Goal: Task Accomplishment & Management: Use online tool/utility

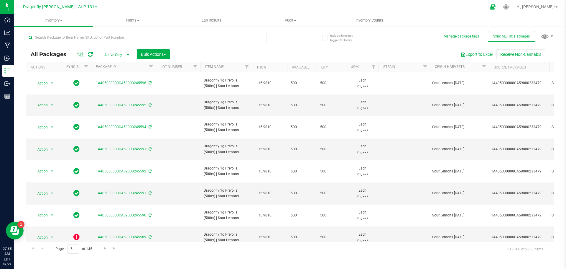
scroll to position [88, 0]
click at [150, 235] on icon at bounding box center [150, 237] width 3 height 4
click at [78, 233] on icon at bounding box center [76, 236] width 6 height 7
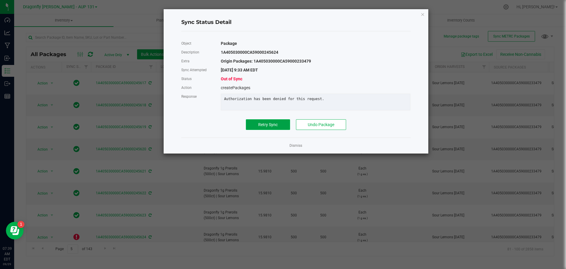
click at [257, 129] on button "Retry Sync" at bounding box center [268, 124] width 44 height 11
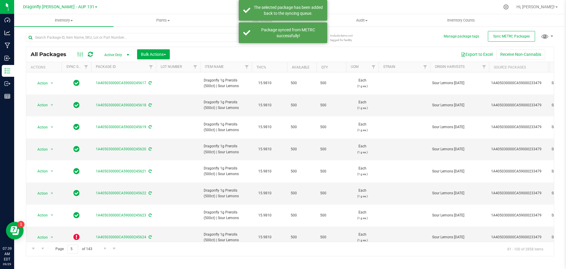
click at [76, 255] on icon at bounding box center [76, 258] width 6 height 7
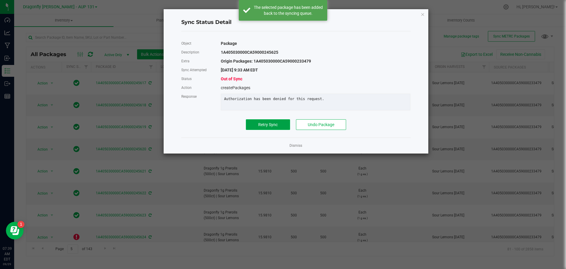
click at [261, 127] on span "Retry Sync" at bounding box center [267, 124] width 19 height 5
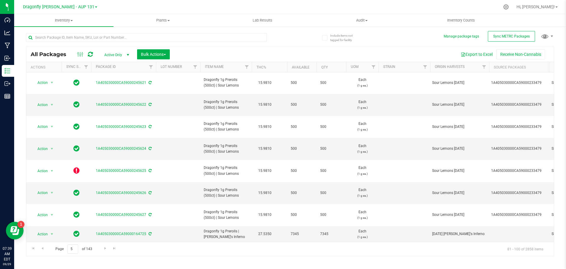
scroll to position [162, 0]
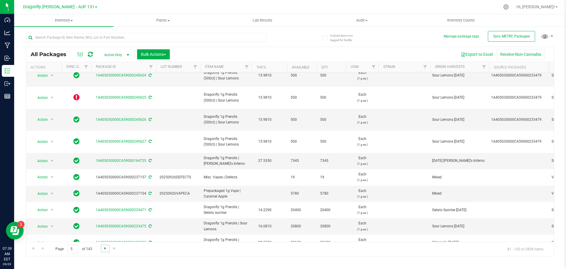
click at [105, 248] on span "Go to the next page" at bounding box center [105, 248] width 5 height 5
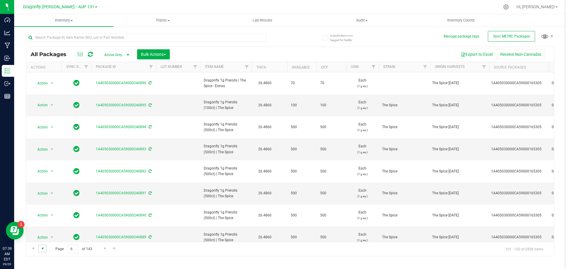
click at [43, 247] on span "Go to the previous page" at bounding box center [42, 248] width 5 height 5
click at [43, 249] on span "Go to the previous page" at bounding box center [42, 248] width 5 height 5
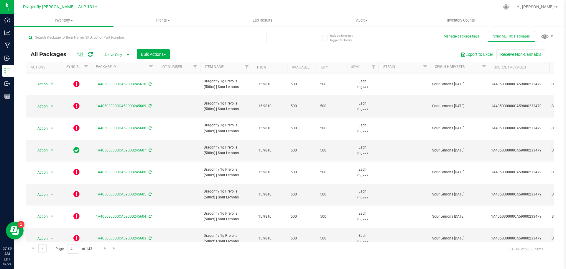
scroll to position [162, 0]
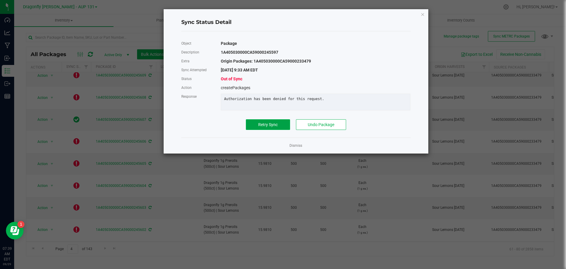
click at [253, 128] on button "Retry Sync" at bounding box center [268, 124] width 44 height 11
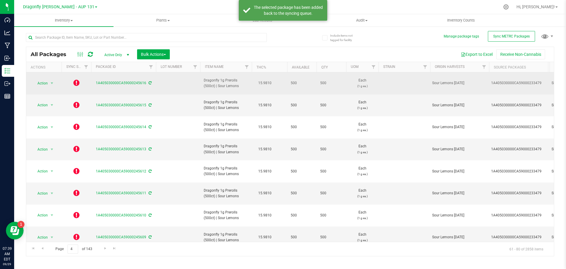
click at [76, 80] on icon at bounding box center [76, 82] width 6 height 7
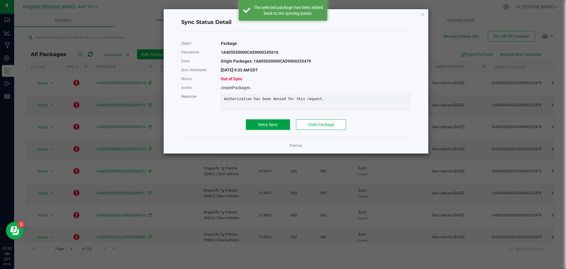
click at [269, 127] on span "Retry Sync" at bounding box center [267, 124] width 19 height 5
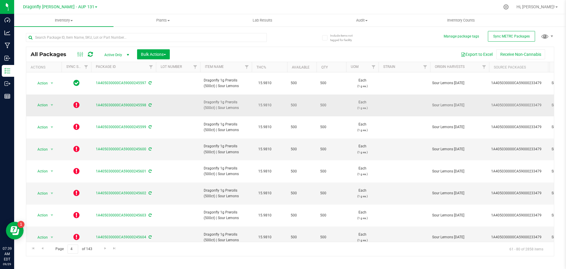
click at [78, 101] on icon at bounding box center [76, 104] width 6 height 7
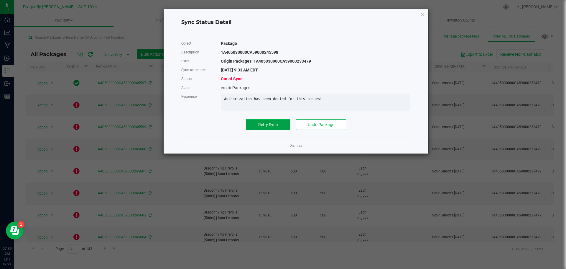
click at [270, 130] on button "Retry Sync" at bounding box center [268, 124] width 44 height 11
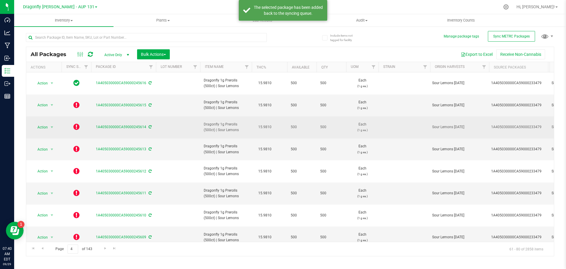
click at [76, 123] on icon at bounding box center [76, 126] width 6 height 7
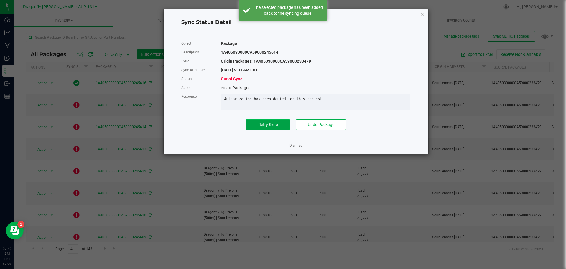
click at [271, 127] on span "Retry Sync" at bounding box center [267, 124] width 19 height 5
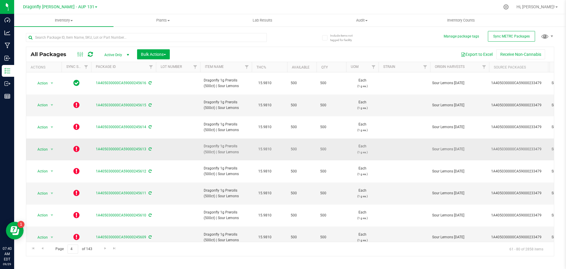
click at [76, 145] on icon at bounding box center [76, 148] width 6 height 7
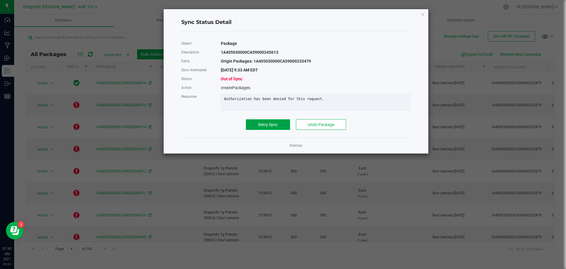
click at [273, 130] on button "Retry Sync" at bounding box center [268, 124] width 44 height 11
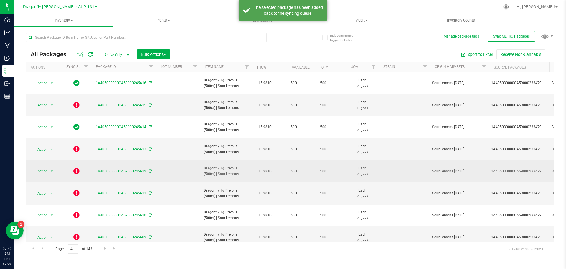
click at [75, 167] on icon at bounding box center [76, 170] width 6 height 7
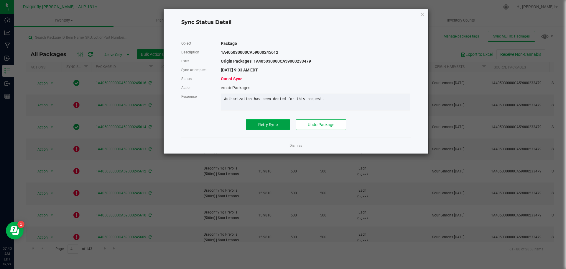
click at [278, 130] on button "Retry Sync" at bounding box center [268, 124] width 44 height 11
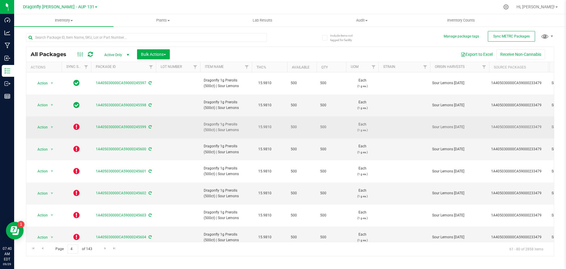
click at [76, 123] on icon at bounding box center [76, 126] width 6 height 7
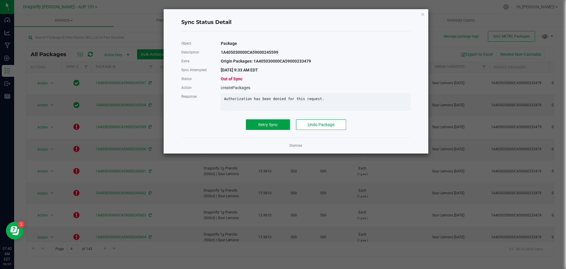
click at [268, 127] on span "Retry Sync" at bounding box center [267, 124] width 19 height 5
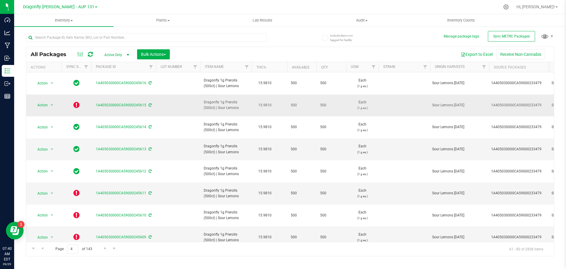
click at [75, 101] on icon at bounding box center [76, 104] width 6 height 7
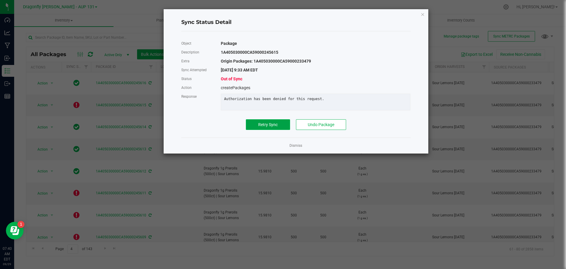
click at [268, 127] on span "Retry Sync" at bounding box center [267, 124] width 19 height 5
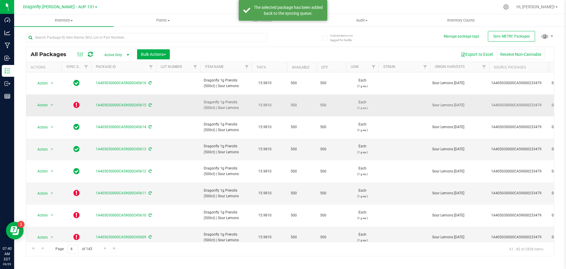
click at [75, 101] on icon at bounding box center [76, 104] width 6 height 7
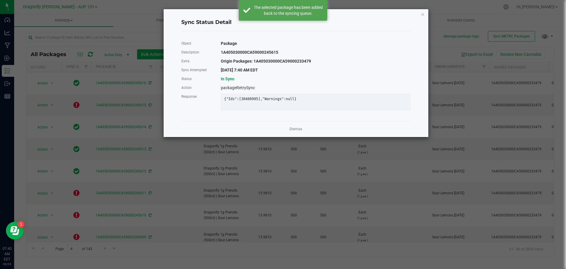
click at [77, 158] on ngb-modal-window "Sync Status Detail Object Package Description 1A405030000CA59000245615 Extra Or…" at bounding box center [285, 134] width 570 height 269
click at [295, 131] on link "Dismiss" at bounding box center [295, 128] width 13 height 5
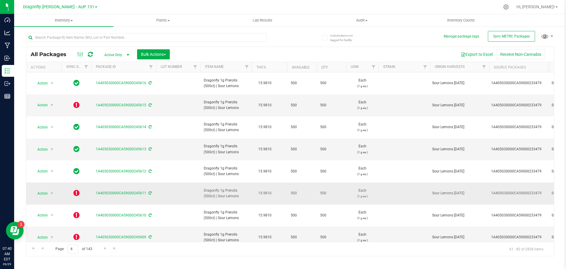
click at [78, 189] on icon at bounding box center [76, 192] width 6 height 7
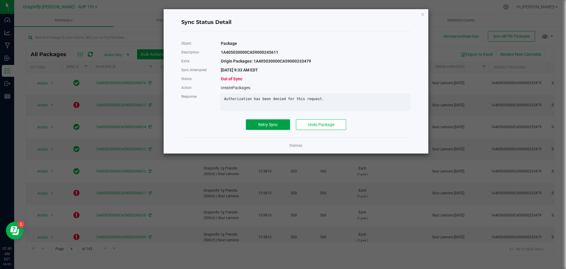
click at [268, 127] on span "Retry Sync" at bounding box center [267, 124] width 19 height 5
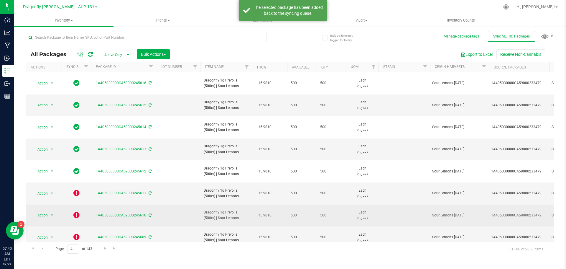
click at [79, 211] on icon at bounding box center [76, 214] width 6 height 7
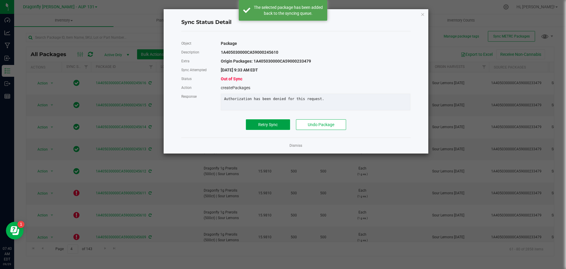
click at [265, 127] on span "Retry Sync" at bounding box center [267, 124] width 19 height 5
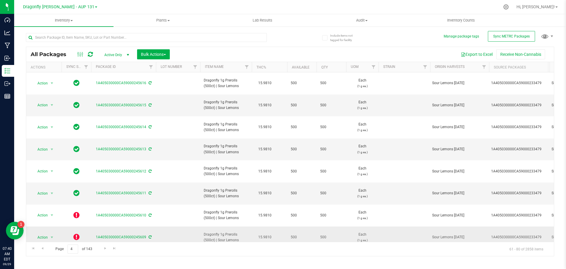
click at [78, 233] on icon at bounding box center [76, 236] width 6 height 7
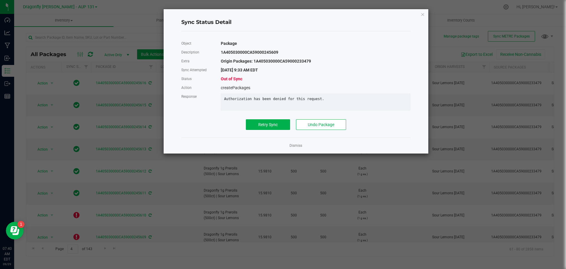
click at [267, 133] on div "Object Package Description 1A405030000CA59000245609 Extra Origin Packages: 1A40…" at bounding box center [296, 84] width 238 height 97
click at [265, 130] on button "Retry Sync" at bounding box center [268, 124] width 44 height 11
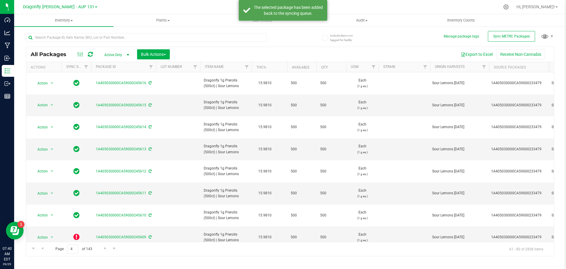
click at [77, 255] on icon at bounding box center [76, 258] width 6 height 7
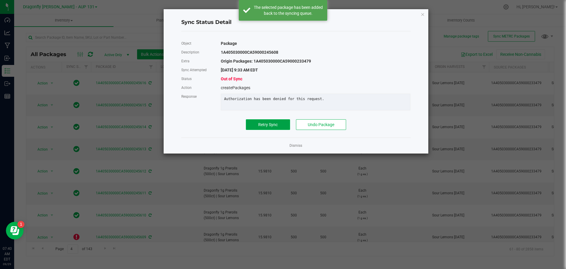
click at [272, 127] on span "Retry Sync" at bounding box center [267, 124] width 19 height 5
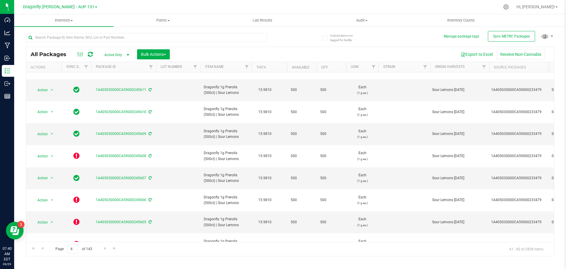
scroll to position [103, 0]
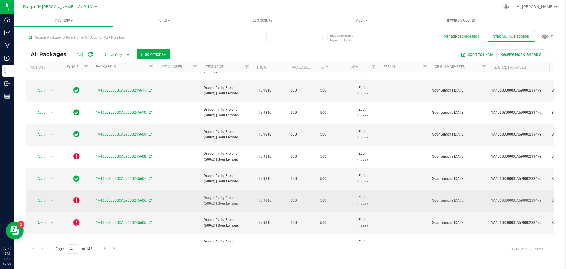
click at [77, 196] on icon at bounding box center [76, 199] width 6 height 7
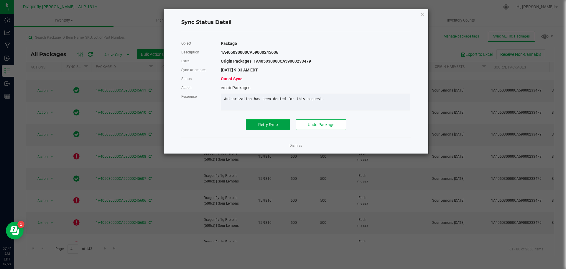
click at [264, 126] on span "Retry Sync" at bounding box center [267, 124] width 19 height 5
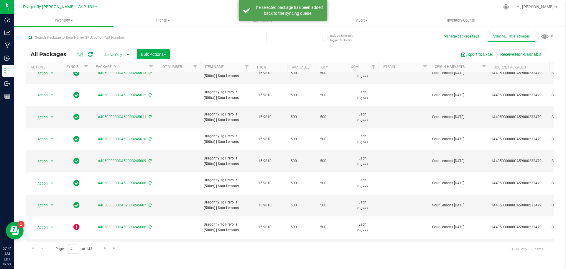
scroll to position [162, 0]
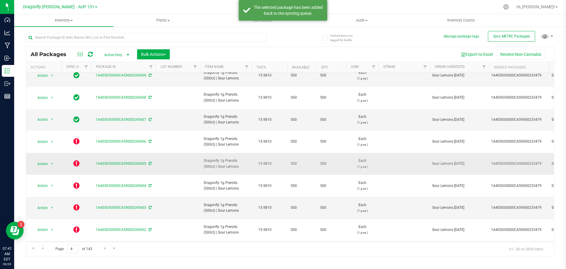
click at [76, 159] on icon at bounding box center [76, 162] width 6 height 7
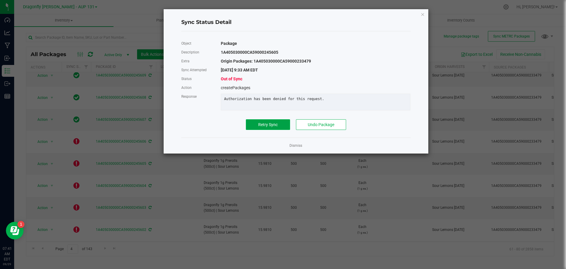
click at [256, 128] on button "Retry Sync" at bounding box center [268, 124] width 44 height 11
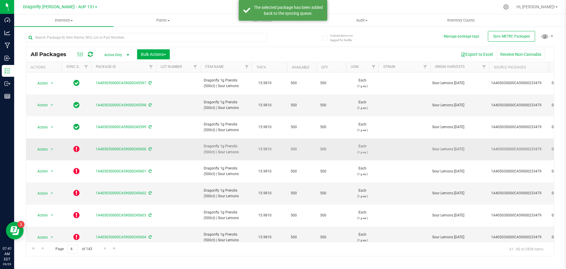
click at [78, 145] on icon at bounding box center [76, 148] width 6 height 7
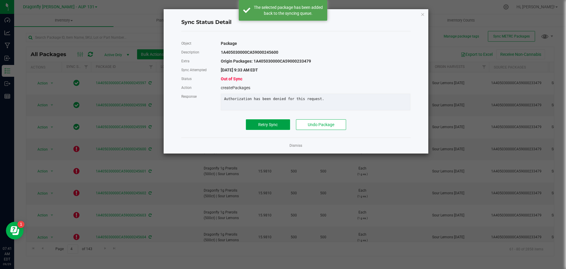
click at [273, 127] on span "Retry Sync" at bounding box center [267, 124] width 19 height 5
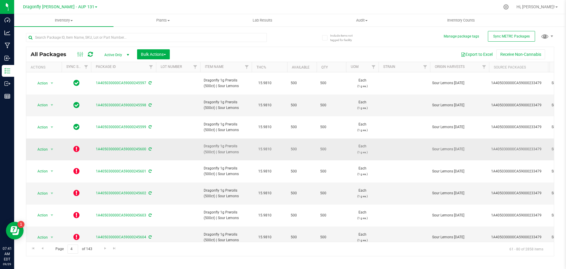
click at [74, 145] on icon at bounding box center [76, 148] width 6 height 7
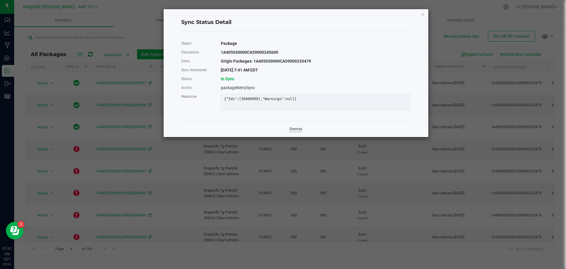
click at [296, 131] on link "Dismiss" at bounding box center [295, 128] width 13 height 5
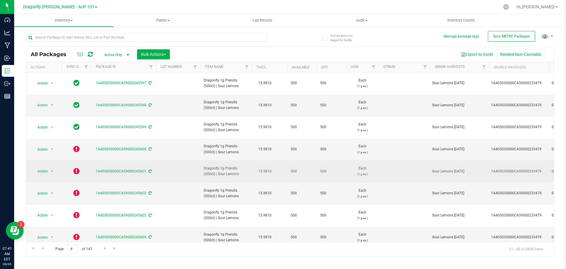
click at [77, 167] on icon at bounding box center [76, 170] width 6 height 7
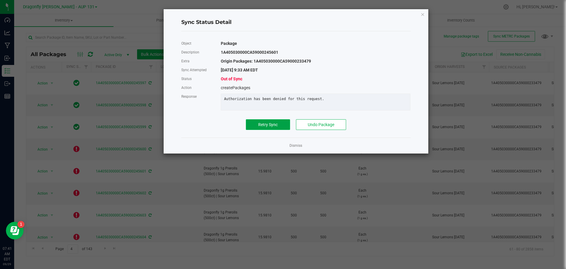
click at [278, 128] on button "Retry Sync" at bounding box center [268, 124] width 44 height 11
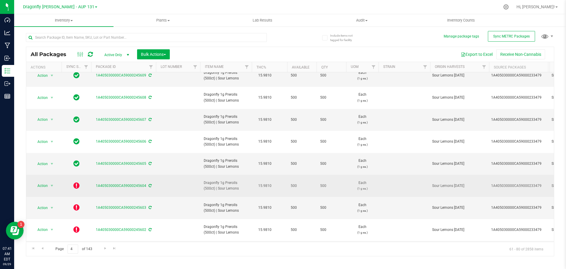
click at [76, 182] on icon at bounding box center [76, 185] width 6 height 7
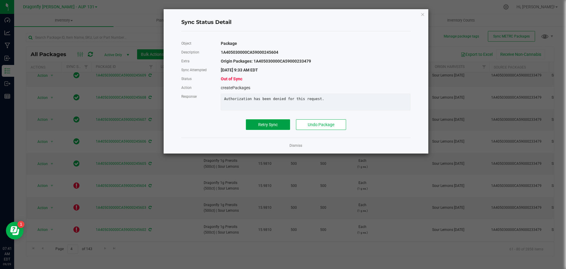
click at [260, 127] on span "Retry Sync" at bounding box center [267, 124] width 19 height 5
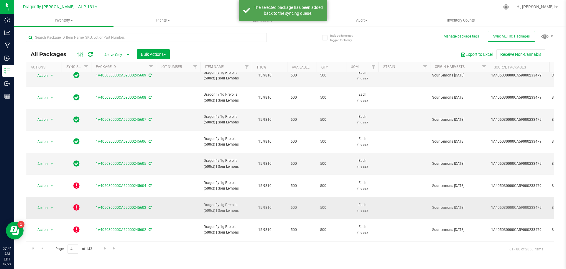
click at [76, 203] on icon at bounding box center [76, 206] width 6 height 7
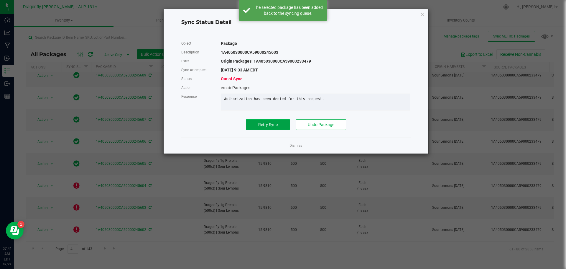
click at [264, 130] on button "Retry Sync" at bounding box center [268, 124] width 44 height 11
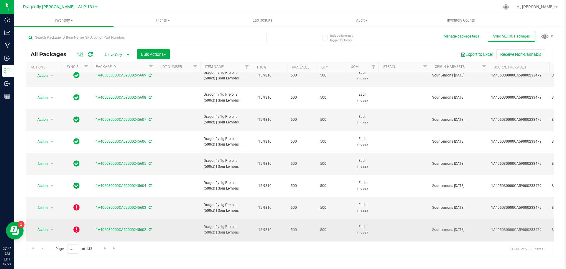
click at [77, 226] on icon at bounding box center [76, 229] width 6 height 7
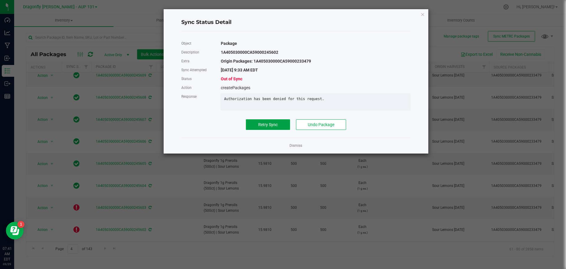
click at [271, 126] on button "Retry Sync" at bounding box center [268, 124] width 44 height 11
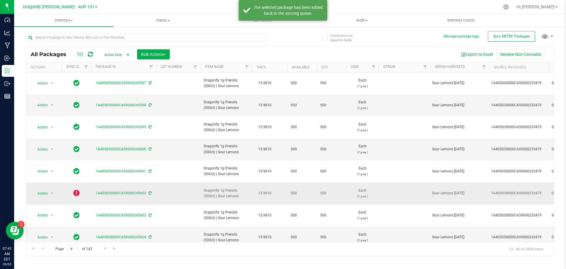
click at [76, 189] on icon at bounding box center [76, 192] width 6 height 7
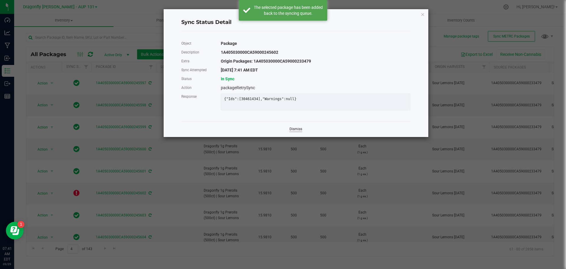
click at [296, 131] on link "Dismiss" at bounding box center [295, 128] width 13 height 5
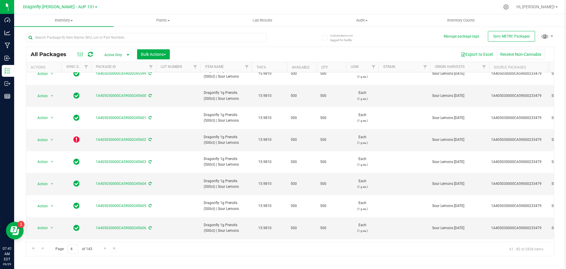
scroll to position [59, 0]
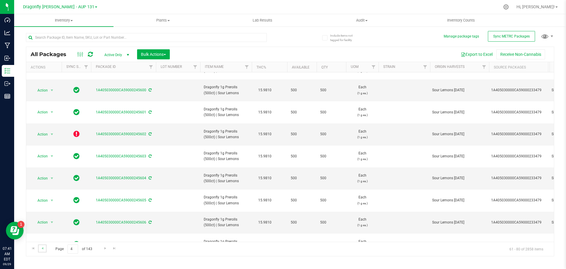
click at [44, 251] on link "Go to the previous page" at bounding box center [42, 248] width 9 height 8
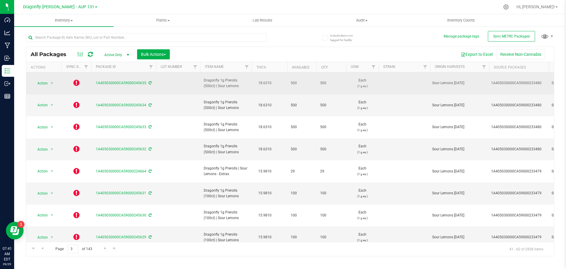
click at [77, 79] on icon at bounding box center [76, 82] width 6 height 7
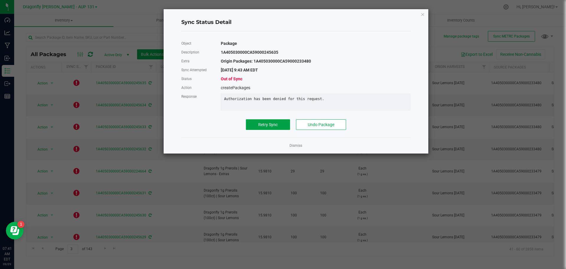
click at [269, 127] on span "Retry Sync" at bounding box center [267, 124] width 19 height 5
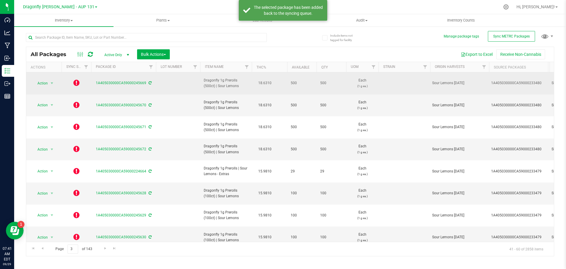
click at [77, 79] on icon at bounding box center [76, 82] width 6 height 7
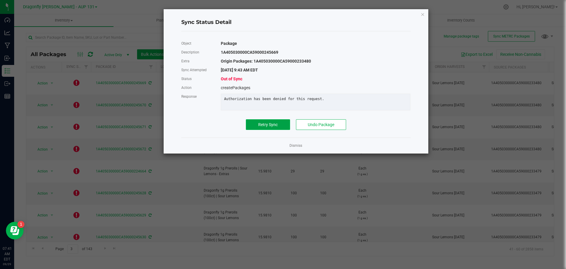
click at [269, 127] on span "Retry Sync" at bounding box center [267, 124] width 19 height 5
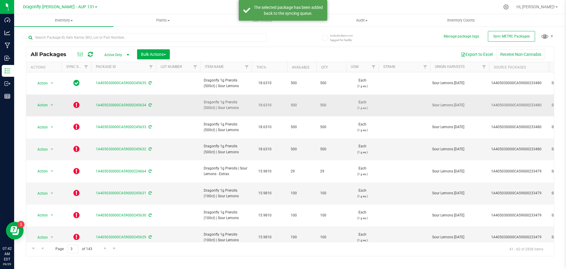
click at [75, 101] on icon at bounding box center [76, 104] width 6 height 7
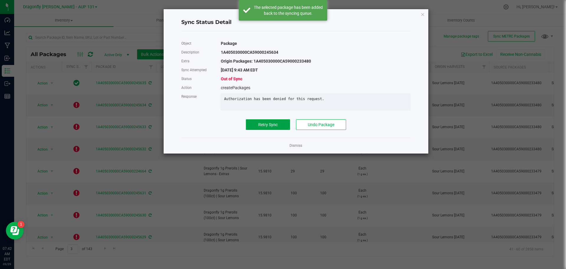
click at [273, 130] on button "Retry Sync" at bounding box center [268, 124] width 44 height 11
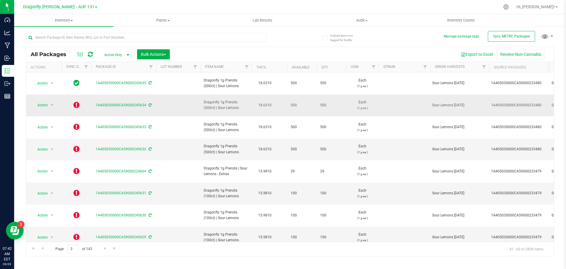
click at [77, 101] on icon at bounding box center [76, 104] width 6 height 7
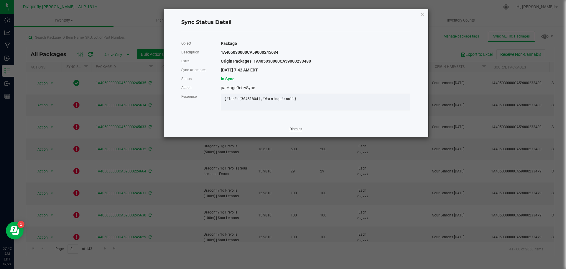
click at [295, 131] on link "Dismiss" at bounding box center [295, 128] width 13 height 5
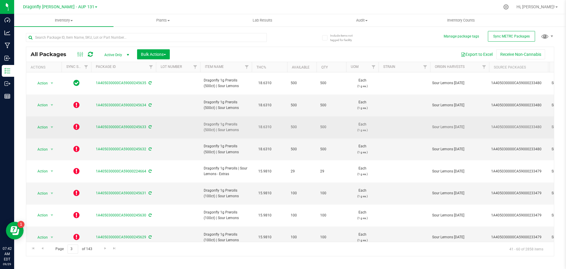
click at [75, 123] on span at bounding box center [76, 127] width 6 height 8
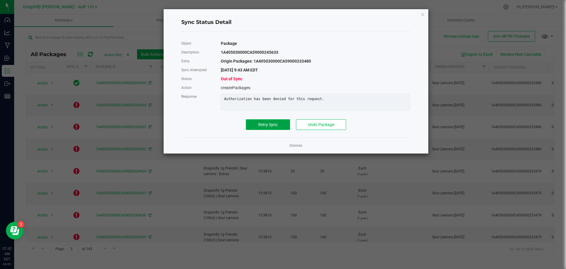
click at [269, 127] on span "Retry Sync" at bounding box center [267, 124] width 19 height 5
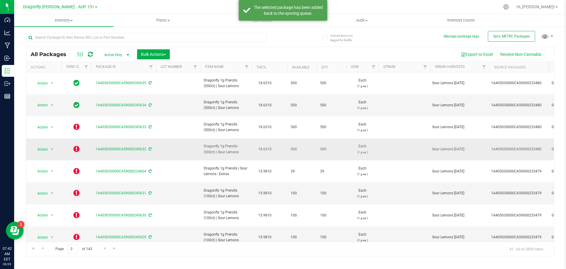
click at [72, 138] on td at bounding box center [76, 149] width 29 height 22
click at [77, 145] on icon at bounding box center [76, 148] width 6 height 7
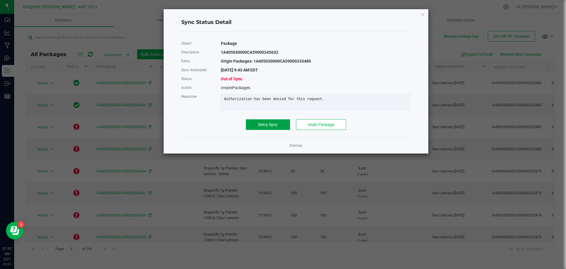
click at [261, 125] on button "Retry Sync" at bounding box center [268, 124] width 44 height 11
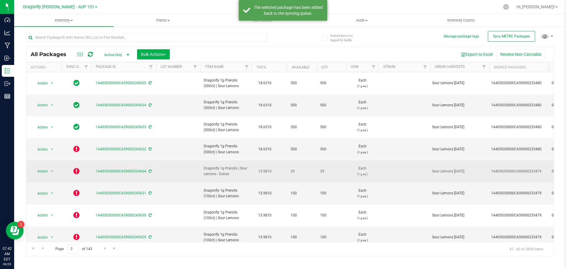
click at [76, 167] on icon at bounding box center [76, 170] width 6 height 7
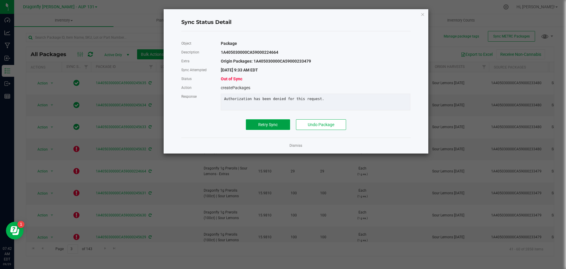
click at [259, 127] on span "Retry Sync" at bounding box center [267, 124] width 19 height 5
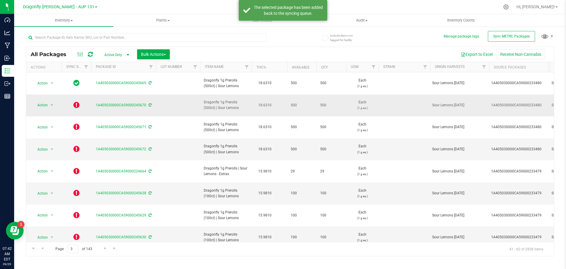
click at [77, 101] on icon at bounding box center [76, 104] width 6 height 7
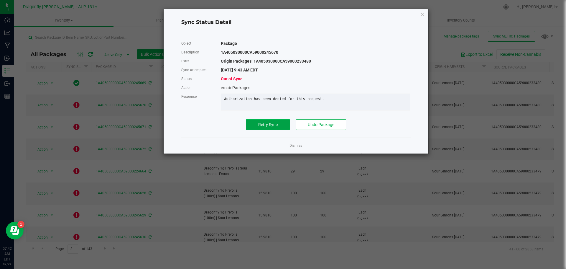
click at [266, 127] on span "Retry Sync" at bounding box center [267, 124] width 19 height 5
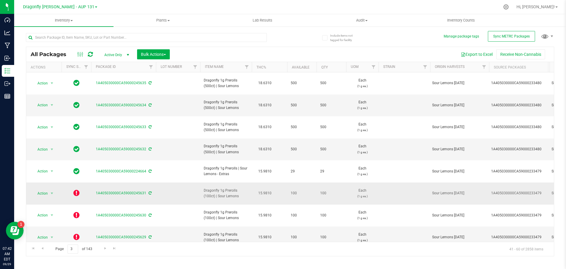
click at [78, 189] on icon at bounding box center [76, 192] width 6 height 7
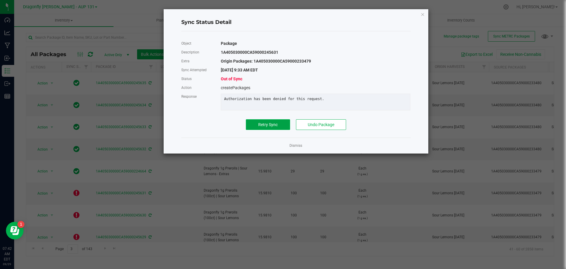
click at [256, 124] on button "Retry Sync" at bounding box center [268, 124] width 44 height 11
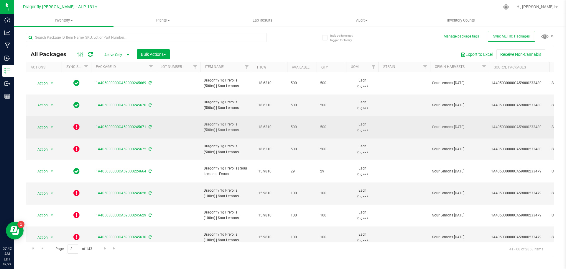
click at [79, 123] on icon at bounding box center [76, 126] width 6 height 7
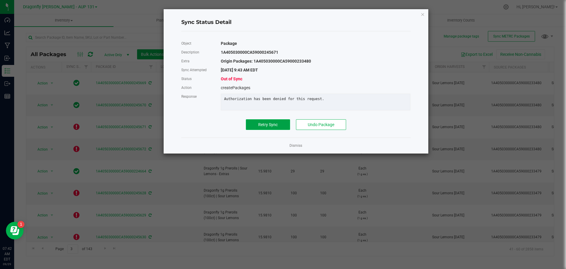
click at [272, 130] on button "Retry Sync" at bounding box center [268, 124] width 44 height 11
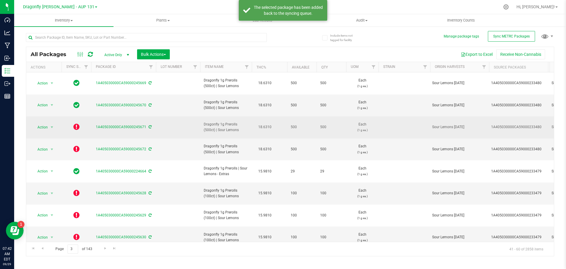
click at [76, 123] on icon at bounding box center [76, 126] width 6 height 7
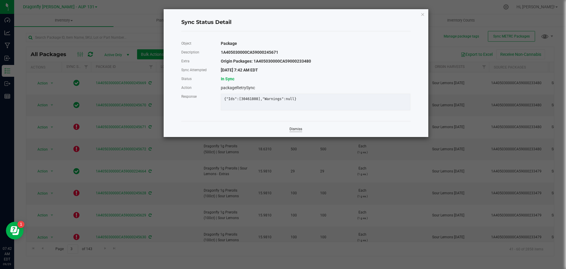
click at [298, 131] on link "Dismiss" at bounding box center [295, 128] width 13 height 5
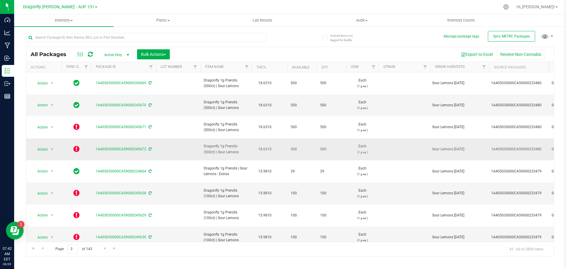
click at [76, 145] on icon at bounding box center [76, 148] width 6 height 7
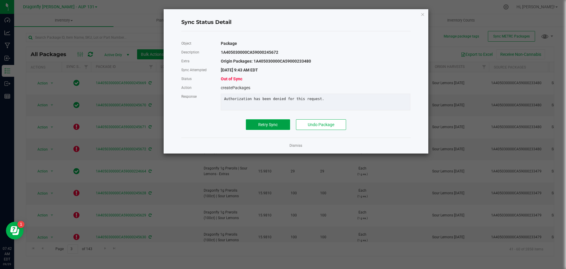
click at [249, 130] on button "Retry Sync" at bounding box center [268, 124] width 44 height 11
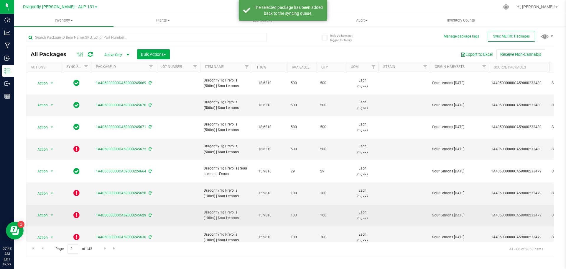
click at [78, 211] on icon at bounding box center [76, 214] width 6 height 7
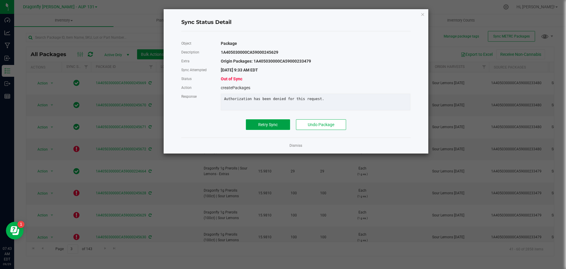
click at [275, 130] on button "Retry Sync" at bounding box center [268, 124] width 44 height 11
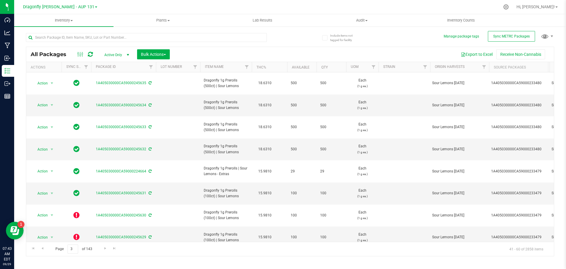
click at [76, 255] on icon at bounding box center [76, 258] width 6 height 7
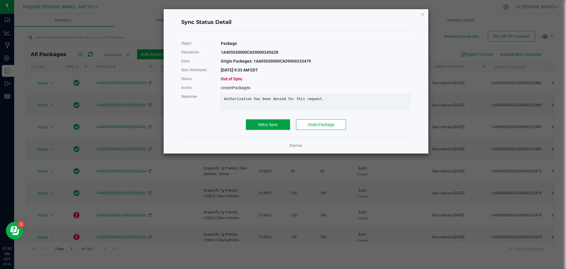
click at [270, 127] on span "Retry Sync" at bounding box center [267, 124] width 19 height 5
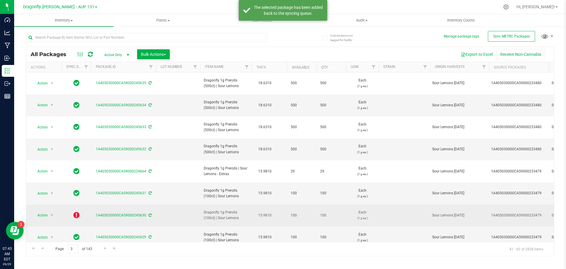
click at [76, 211] on icon at bounding box center [76, 214] width 6 height 7
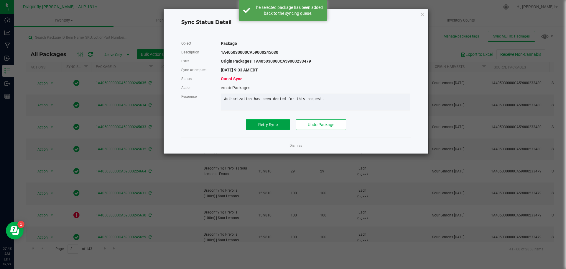
click at [266, 127] on span "Retry Sync" at bounding box center [267, 124] width 19 height 5
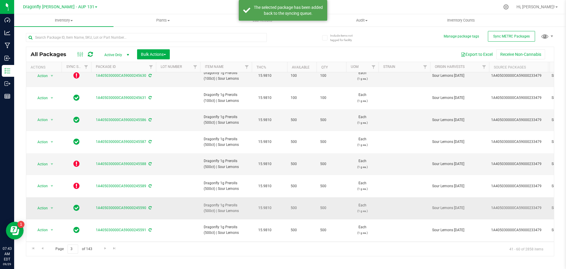
scroll to position [162, 0]
click at [75, 159] on icon at bounding box center [76, 162] width 6 height 7
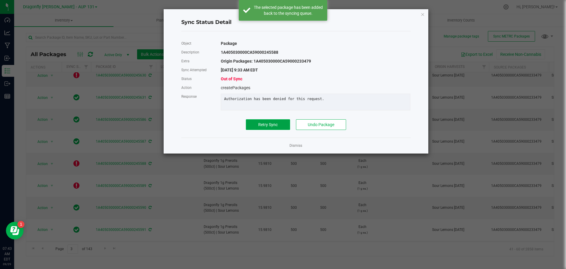
click at [277, 127] on span "Retry Sync" at bounding box center [267, 124] width 19 height 5
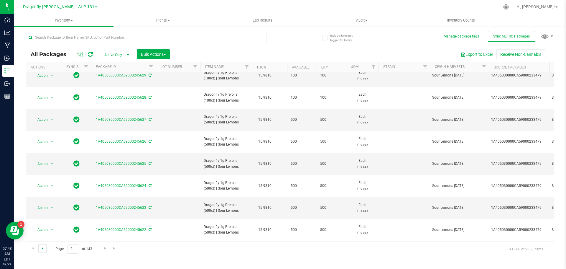
click at [43, 248] on span "Go to the previous page" at bounding box center [42, 248] width 5 height 5
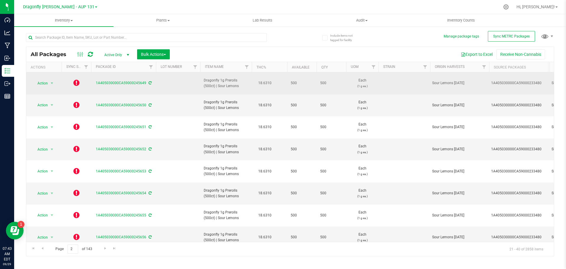
click at [77, 81] on icon at bounding box center [76, 82] width 6 height 7
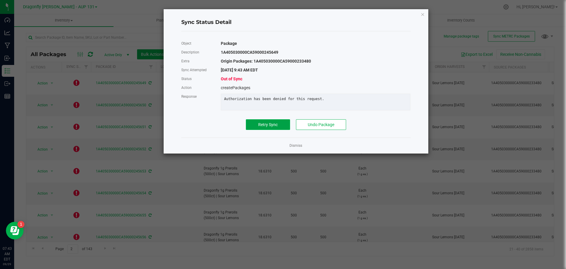
click at [268, 127] on span "Retry Sync" at bounding box center [267, 124] width 19 height 5
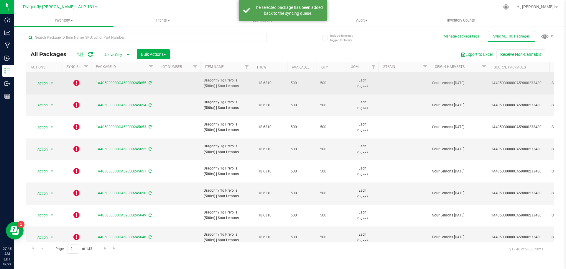
click at [76, 79] on icon at bounding box center [76, 82] width 6 height 7
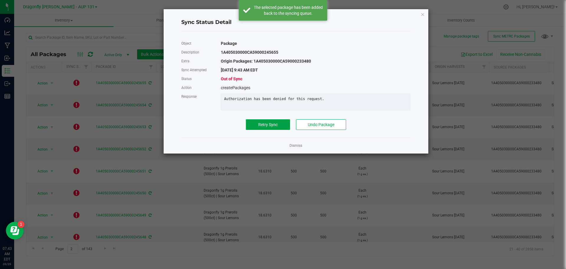
click at [267, 127] on span "Retry Sync" at bounding box center [267, 124] width 19 height 5
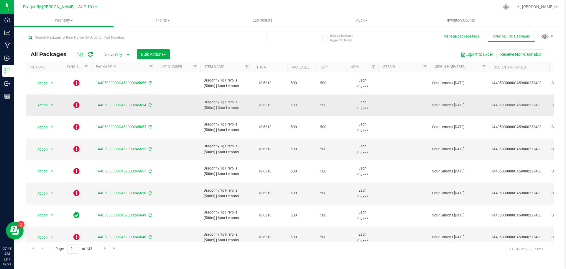
click at [76, 101] on icon at bounding box center [76, 104] width 6 height 7
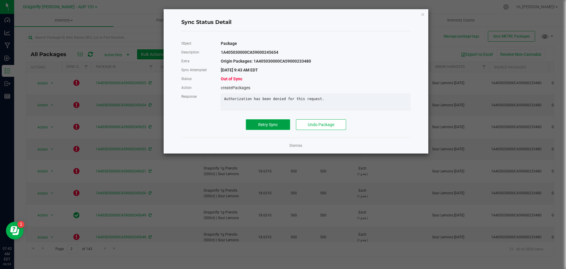
click at [277, 126] on span "Retry Sync" at bounding box center [267, 124] width 19 height 5
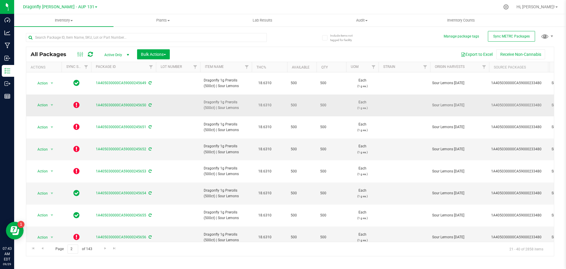
click at [75, 101] on icon at bounding box center [76, 104] width 6 height 7
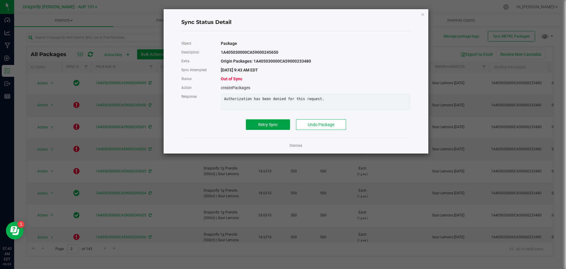
click at [271, 126] on span "Retry Sync" at bounding box center [267, 124] width 19 height 5
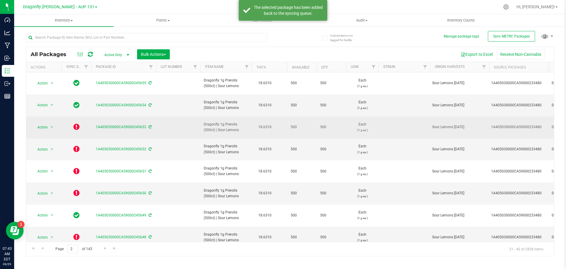
click at [78, 123] on icon at bounding box center [76, 126] width 6 height 7
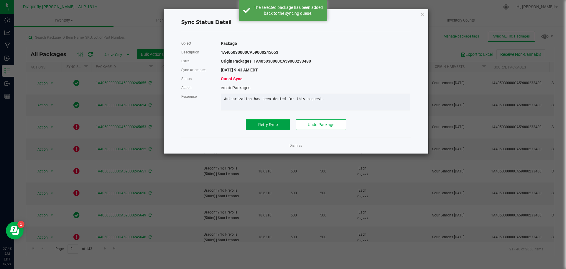
click at [278, 130] on button "Retry Sync" at bounding box center [268, 124] width 44 height 11
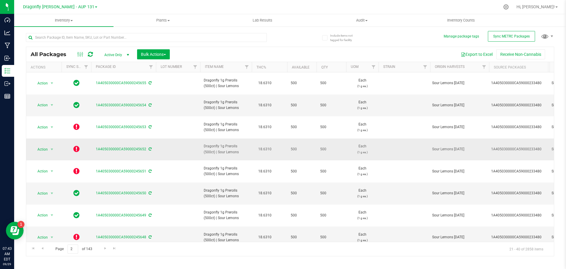
click at [76, 145] on icon at bounding box center [76, 148] width 6 height 7
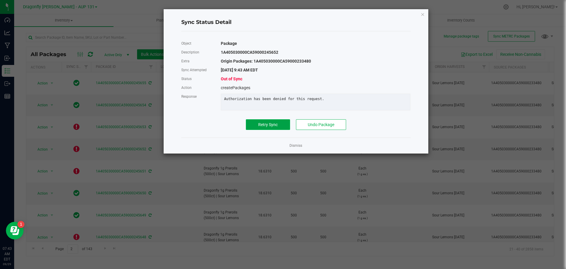
click at [272, 127] on span "Retry Sync" at bounding box center [267, 124] width 19 height 5
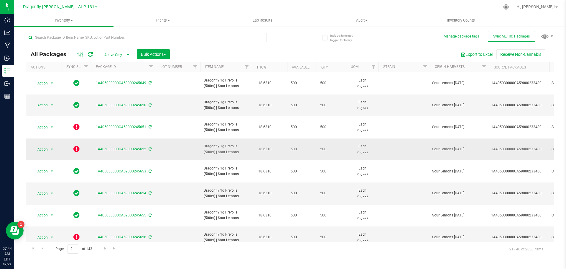
click at [77, 145] on icon at bounding box center [76, 148] width 6 height 7
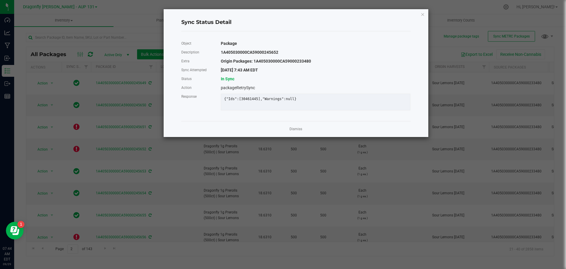
click at [294, 132] on app-cancel-button "Dismiss" at bounding box center [295, 129] width 13 height 6
click at [294, 131] on link "Dismiss" at bounding box center [295, 128] width 13 height 5
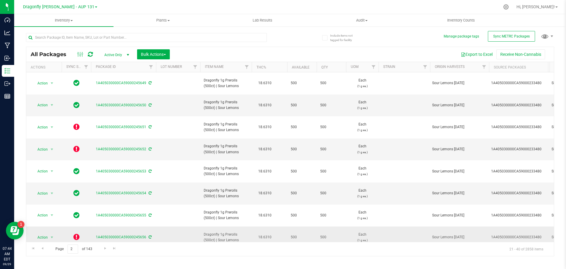
click at [79, 233] on icon at bounding box center [76, 236] width 6 height 7
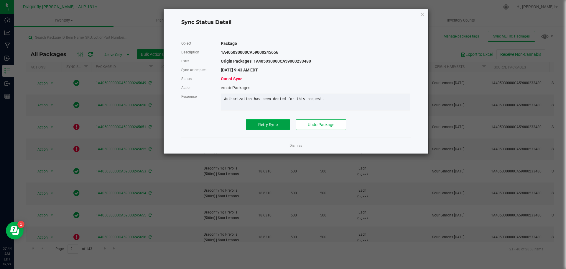
click at [278, 130] on button "Retry Sync" at bounding box center [268, 124] width 44 height 11
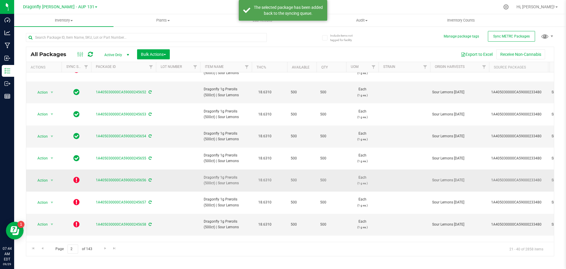
scroll to position [59, 0]
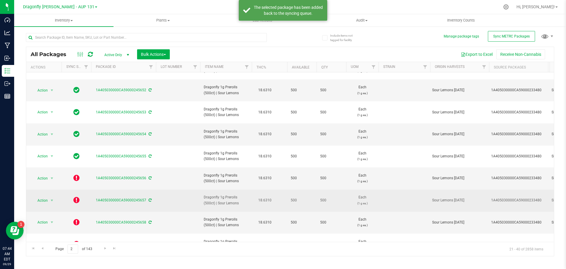
click at [78, 196] on icon at bounding box center [76, 199] width 6 height 7
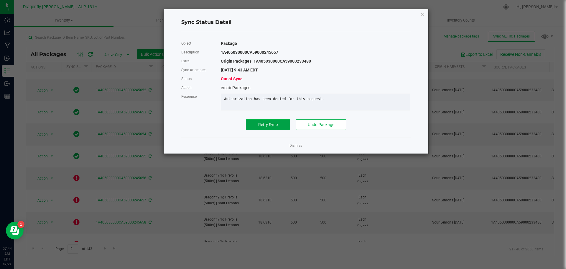
click at [265, 130] on button "Retry Sync" at bounding box center [268, 124] width 44 height 11
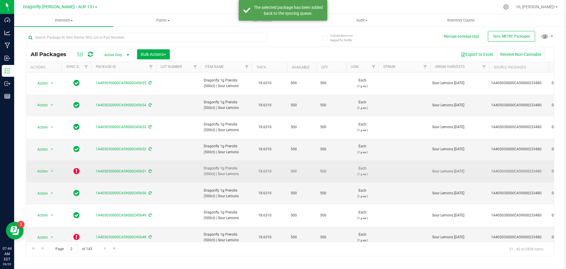
click at [75, 167] on icon at bounding box center [76, 170] width 6 height 7
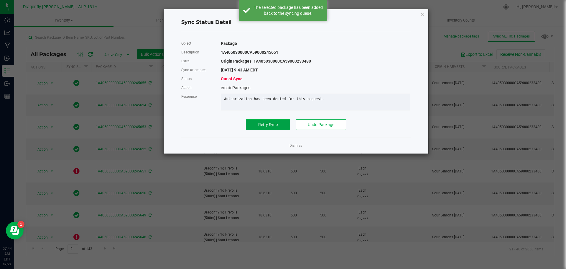
click at [284, 124] on button "Retry Sync" at bounding box center [268, 124] width 44 height 11
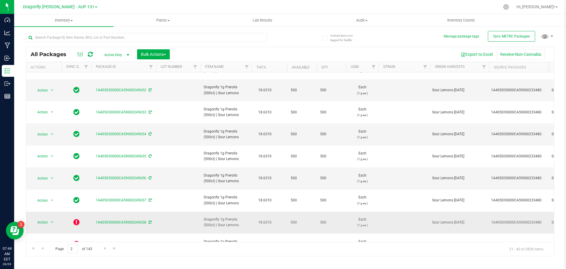
click at [76, 218] on icon at bounding box center [76, 221] width 6 height 7
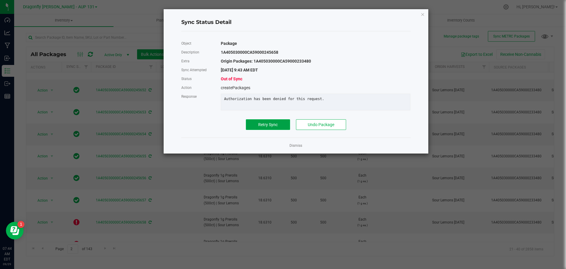
click at [254, 126] on button "Retry Sync" at bounding box center [268, 124] width 44 height 11
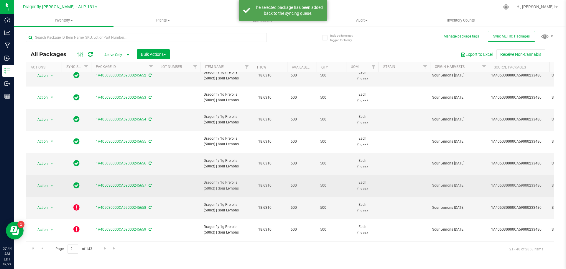
scroll to position [88, 0]
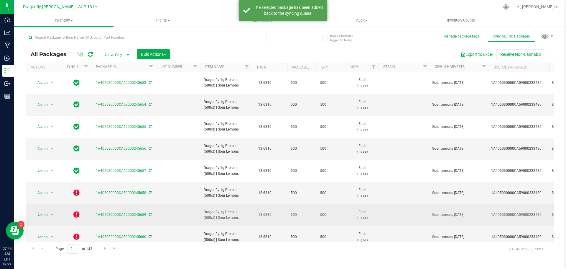
click at [77, 210] on icon at bounding box center [76, 213] width 6 height 7
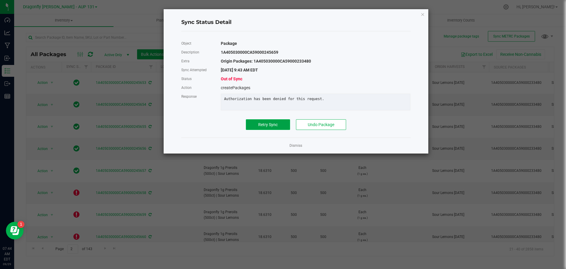
click at [260, 124] on button "Retry Sync" at bounding box center [268, 124] width 44 height 11
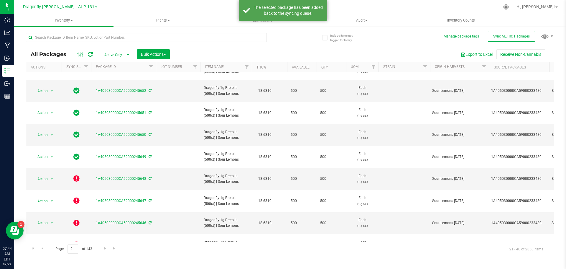
scroll to position [59, 0]
click at [76, 174] on icon at bounding box center [76, 177] width 6 height 7
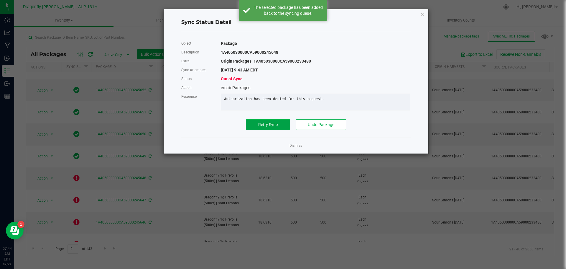
click at [285, 128] on button "Retry Sync" at bounding box center [268, 124] width 44 height 11
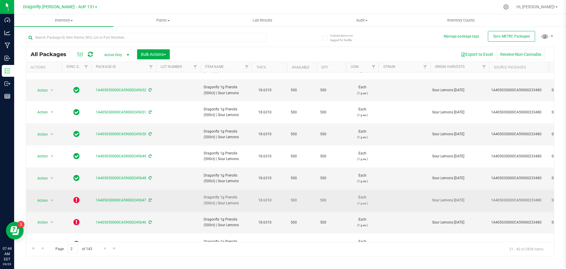
click at [76, 196] on icon at bounding box center [76, 199] width 6 height 7
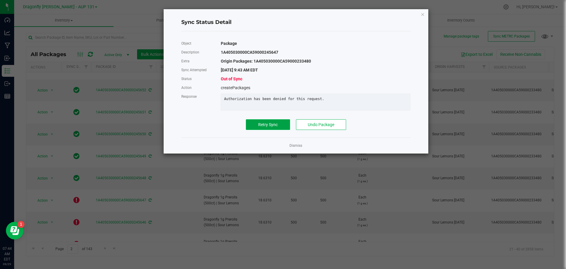
click at [273, 127] on span "Retry Sync" at bounding box center [267, 124] width 19 height 5
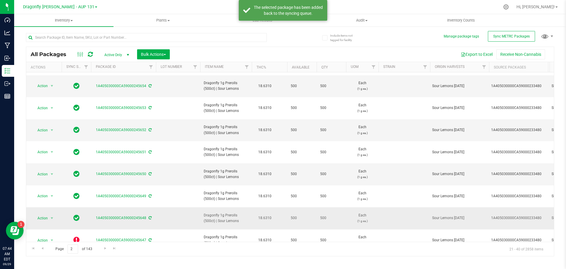
scroll to position [29, 0]
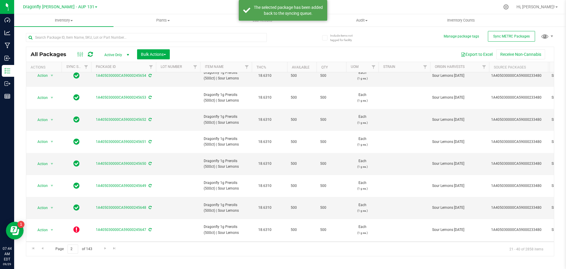
click at [76, 248] on icon at bounding box center [76, 251] width 6 height 7
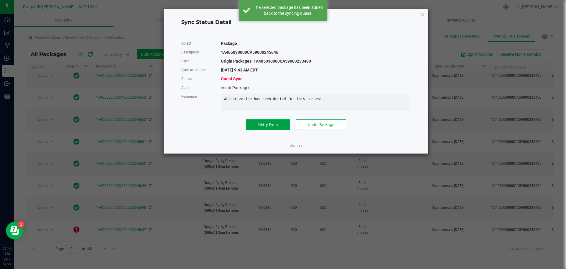
click at [263, 127] on span "Retry Sync" at bounding box center [267, 124] width 19 height 5
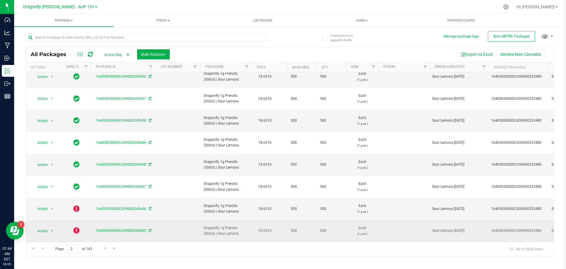
scroll to position [88, 0]
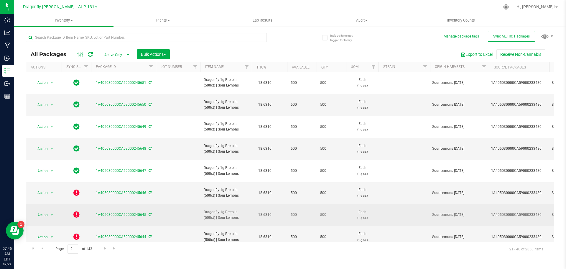
click at [76, 210] on icon at bounding box center [76, 213] width 6 height 7
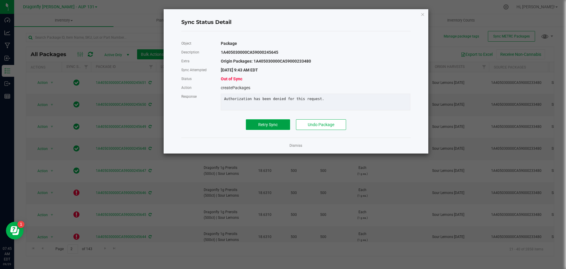
click at [273, 126] on span "Retry Sync" at bounding box center [267, 124] width 19 height 5
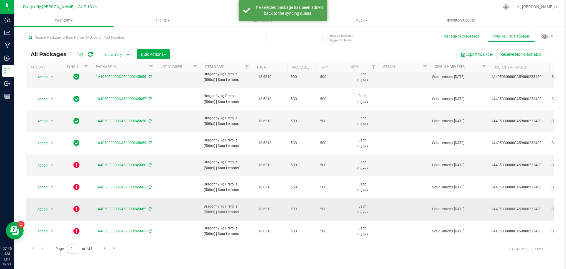
scroll to position [162, 0]
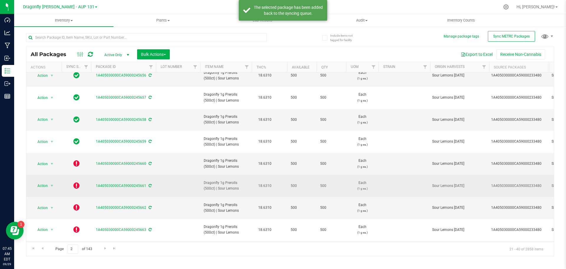
click at [74, 182] on icon at bounding box center [76, 185] width 6 height 7
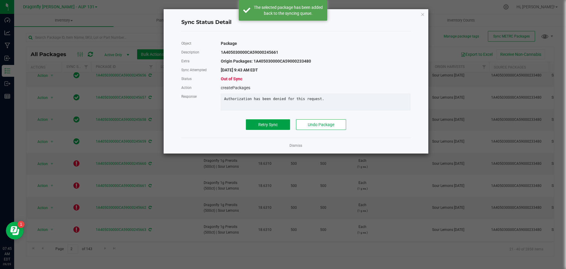
click at [270, 127] on span "Retry Sync" at bounding box center [267, 124] width 19 height 5
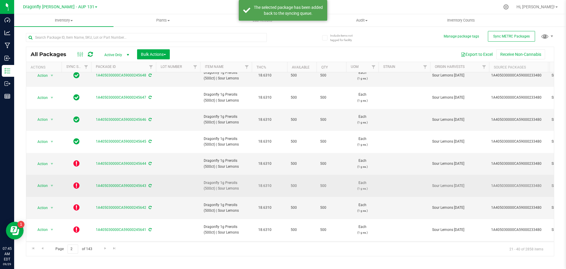
click at [76, 182] on icon at bounding box center [76, 185] width 6 height 7
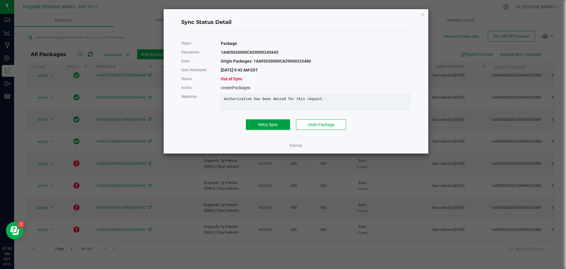
click at [267, 127] on span "Retry Sync" at bounding box center [267, 124] width 19 height 5
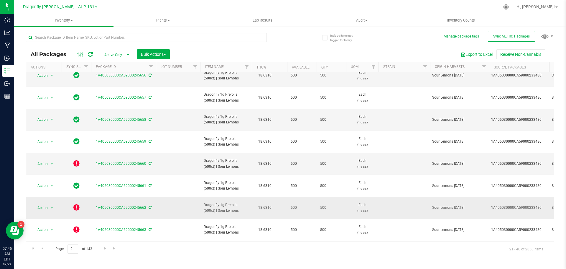
click at [77, 203] on icon at bounding box center [76, 206] width 6 height 7
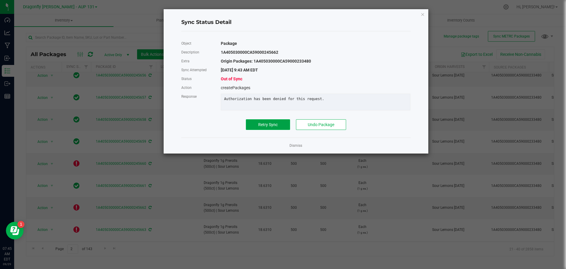
click at [274, 123] on button "Retry Sync" at bounding box center [268, 124] width 44 height 11
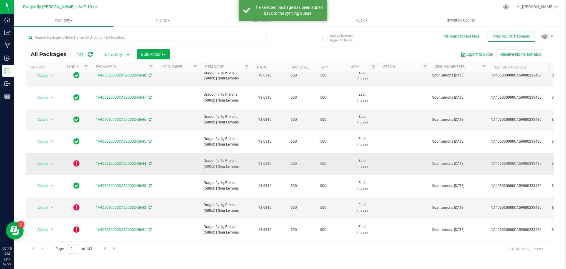
click at [73, 159] on icon at bounding box center [76, 162] width 6 height 7
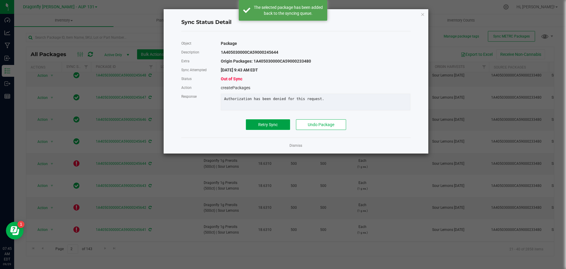
click at [253, 125] on button "Retry Sync" at bounding box center [268, 124] width 44 height 11
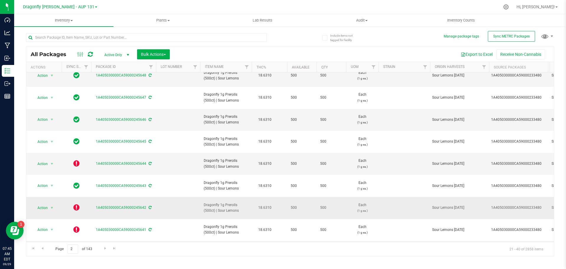
click at [77, 203] on icon at bounding box center [76, 206] width 6 height 7
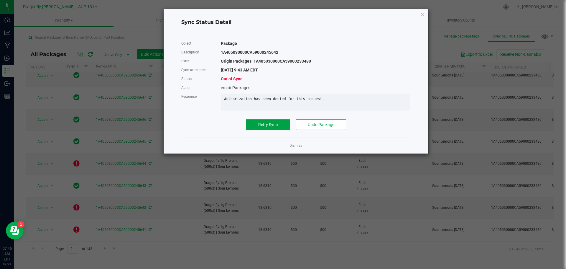
click at [265, 126] on span "Retry Sync" at bounding box center [267, 124] width 19 height 5
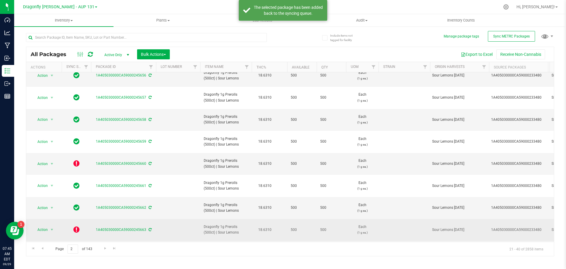
click at [76, 226] on icon at bounding box center [76, 229] width 6 height 7
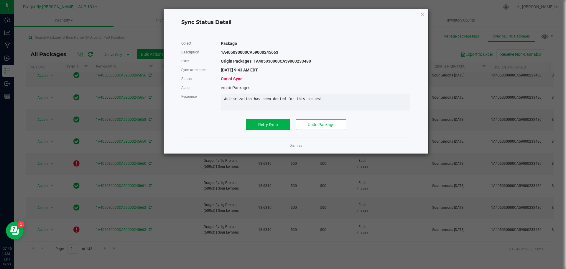
click at [259, 121] on div "Object Package Description 1A405030000CA59000245663 Extra Origin Packages: 1A40…" at bounding box center [295, 84] width 229 height 91
click at [254, 130] on button "Retry Sync" at bounding box center [268, 124] width 44 height 11
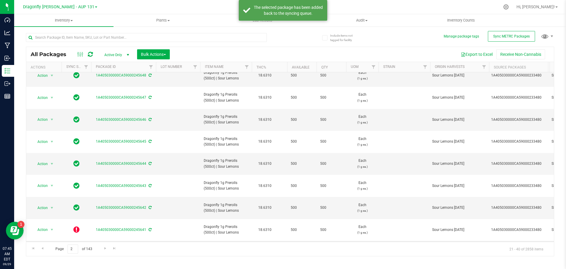
click at [77, 247] on icon at bounding box center [76, 250] width 6 height 7
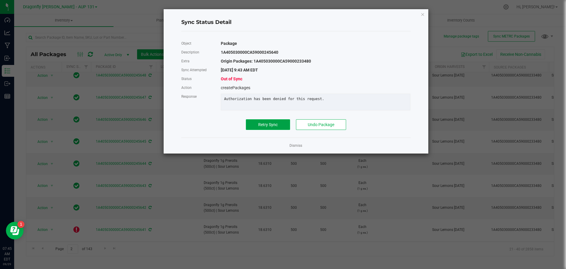
click at [261, 124] on button "Retry Sync" at bounding box center [268, 124] width 44 height 11
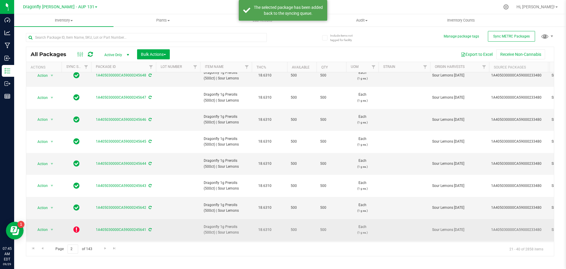
click at [78, 226] on icon at bounding box center [76, 229] width 6 height 7
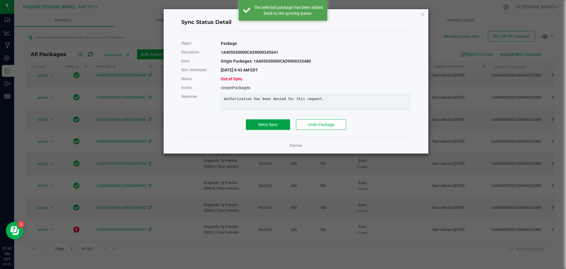
click at [271, 126] on span "Retry Sync" at bounding box center [267, 124] width 19 height 5
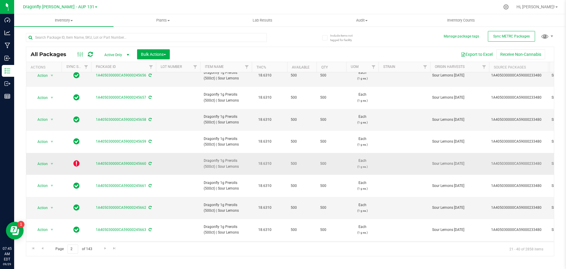
click at [79, 159] on icon at bounding box center [76, 162] width 6 height 7
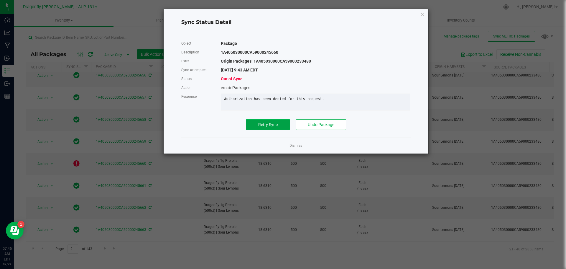
click at [278, 128] on button "Retry Sync" at bounding box center [268, 124] width 44 height 11
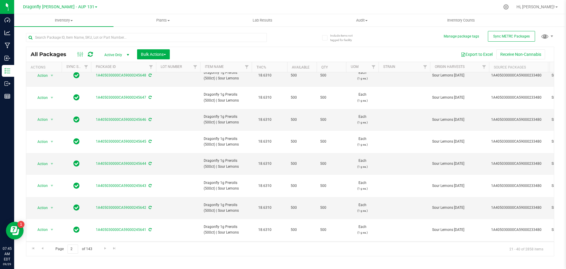
click at [78, 268] on icon at bounding box center [76, 272] width 6 height 7
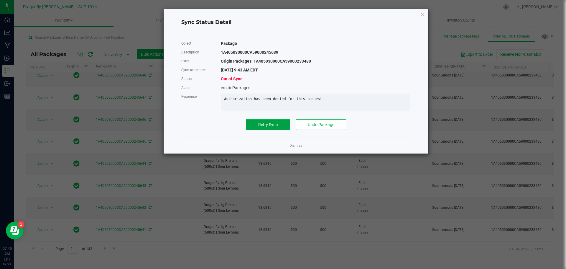
click at [277, 126] on span "Retry Sync" at bounding box center [267, 124] width 19 height 5
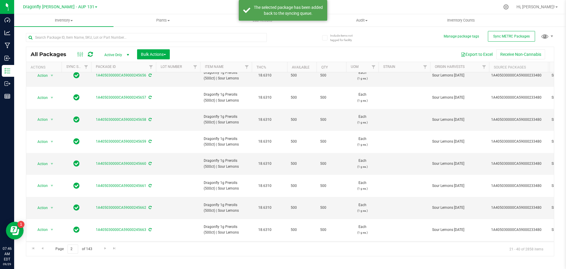
click at [78, 268] on icon at bounding box center [76, 272] width 6 height 7
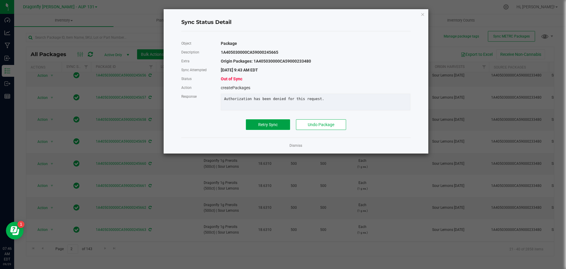
click at [260, 127] on span "Retry Sync" at bounding box center [267, 124] width 19 height 5
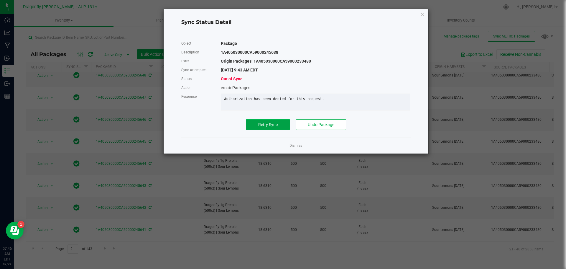
click at [266, 124] on button "Retry Sync" at bounding box center [268, 124] width 44 height 11
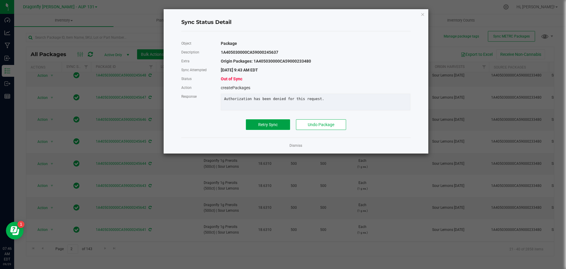
click at [262, 127] on span "Retry Sync" at bounding box center [267, 124] width 19 height 5
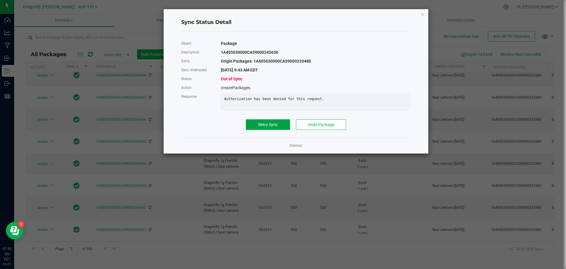
click at [270, 127] on span "Retry Sync" at bounding box center [267, 124] width 19 height 5
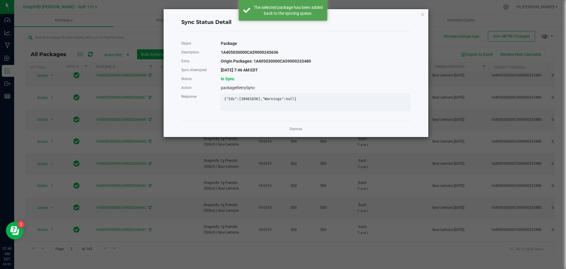
click at [296, 130] on app-cancel-button "Dismiss" at bounding box center [295, 129] width 13 height 6
click at [294, 131] on link "Dismiss" at bounding box center [295, 128] width 13 height 5
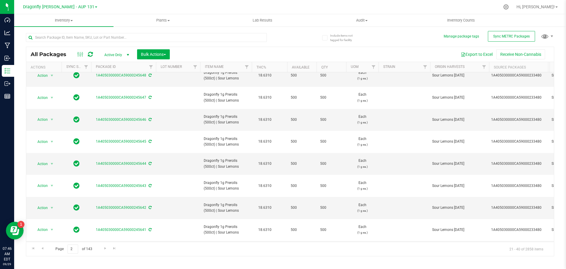
click at [90, 55] on icon at bounding box center [90, 54] width 5 height 6
click at [46, 249] on link "Go to the previous page" at bounding box center [42, 248] width 9 height 8
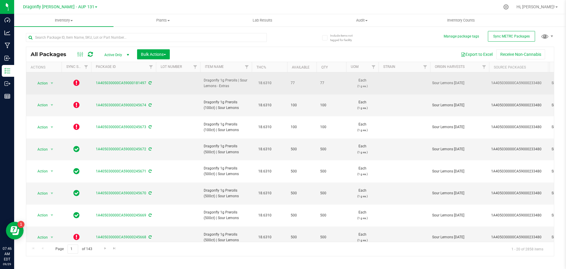
click at [75, 81] on icon at bounding box center [76, 82] width 6 height 7
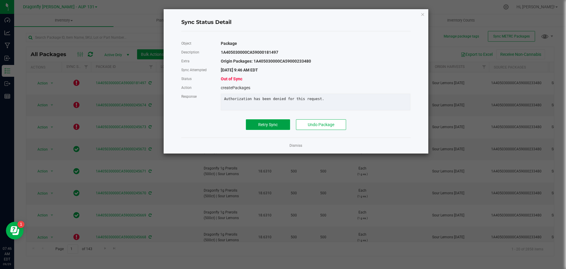
click at [256, 130] on button "Retry Sync" at bounding box center [268, 124] width 44 height 11
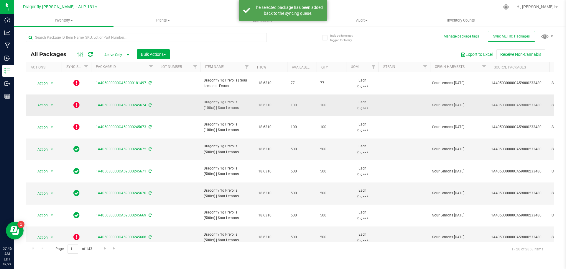
click at [78, 101] on icon at bounding box center [76, 104] width 6 height 7
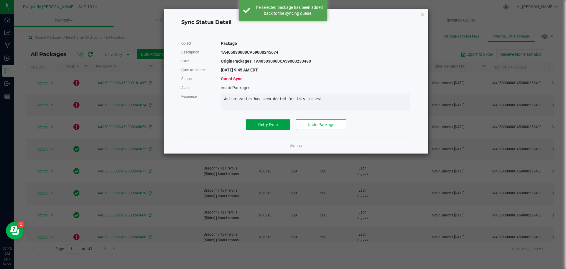
click at [265, 127] on span "Retry Sync" at bounding box center [267, 124] width 19 height 5
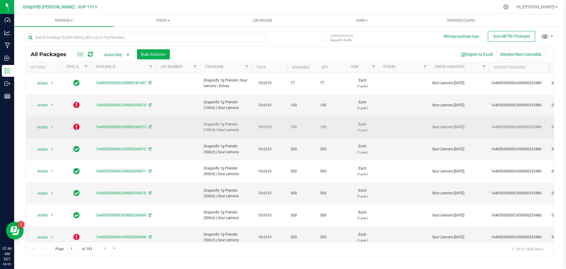
click at [76, 123] on icon at bounding box center [76, 126] width 6 height 7
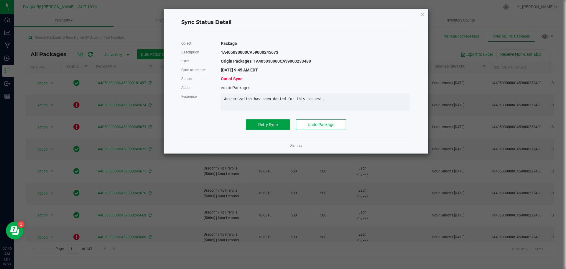
click at [274, 126] on span "Retry Sync" at bounding box center [267, 124] width 19 height 5
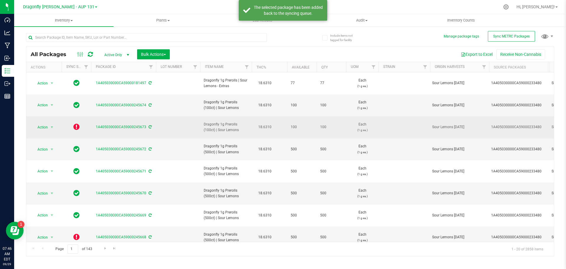
click at [76, 123] on icon at bounding box center [76, 126] width 6 height 7
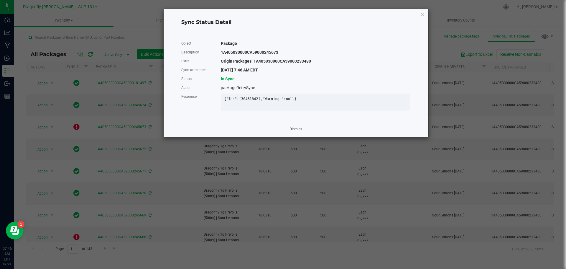
click at [297, 131] on link "Dismiss" at bounding box center [295, 128] width 13 height 5
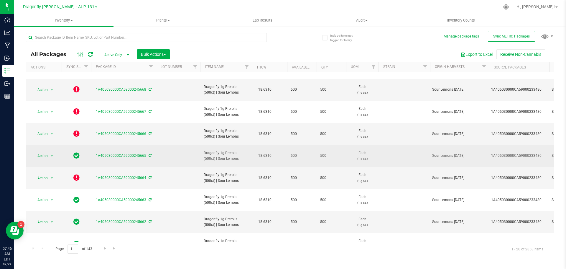
scroll to position [59, 0]
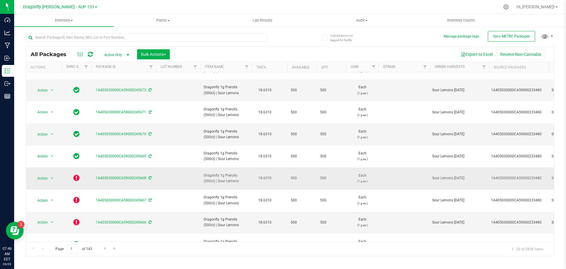
click at [76, 174] on icon at bounding box center [76, 177] width 6 height 7
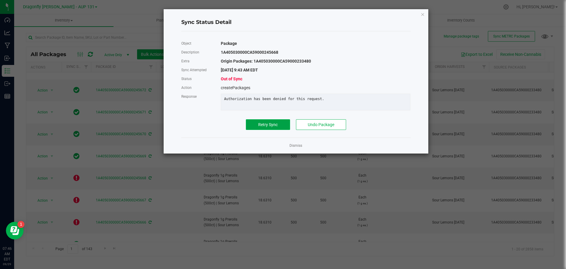
click at [258, 130] on button "Retry Sync" at bounding box center [268, 124] width 44 height 11
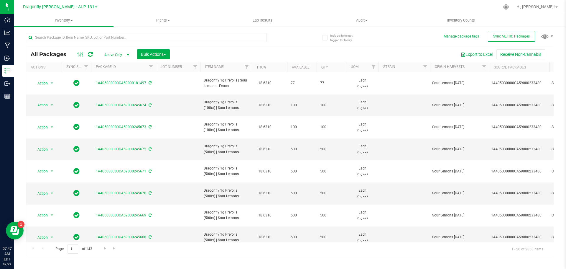
scroll to position [162, 0]
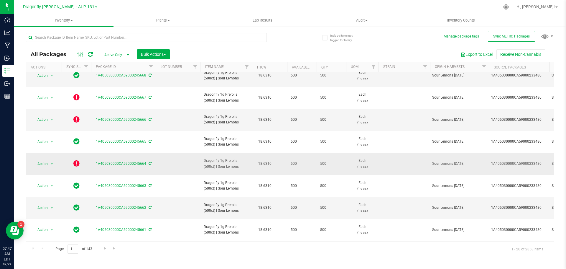
click at [77, 159] on icon at bounding box center [76, 162] width 6 height 7
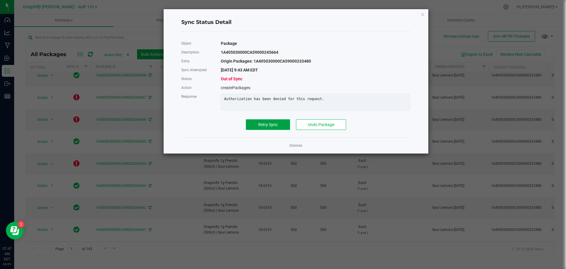
click at [264, 127] on span "Retry Sync" at bounding box center [267, 124] width 19 height 5
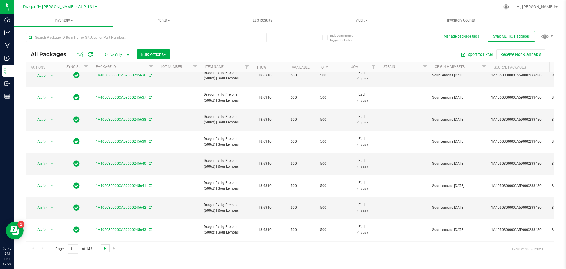
click at [104, 248] on span "Go to the next page" at bounding box center [105, 248] width 5 height 5
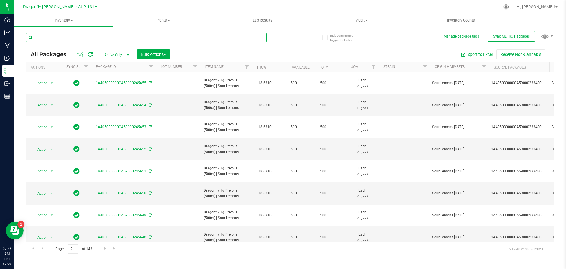
click at [160, 34] on input "text" at bounding box center [146, 37] width 241 height 9
click at [157, 37] on input "text" at bounding box center [146, 37] width 241 height 9
paste input "1A405030000CA59000211200"
type input "1A405030000CA59000211200"
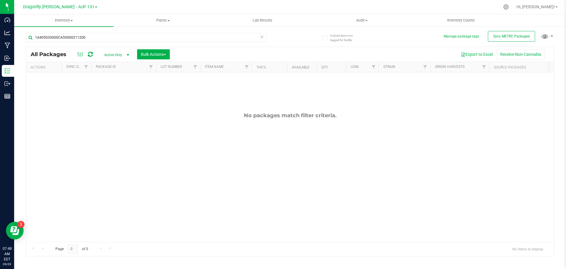
click at [262, 36] on icon at bounding box center [262, 36] width 4 height 7
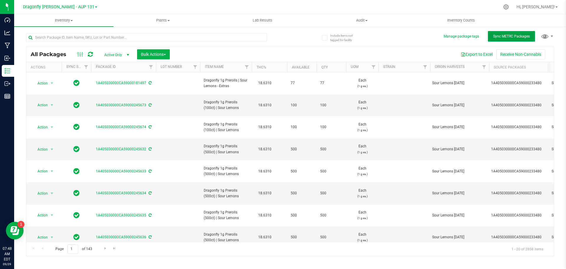
click at [511, 37] on span "Sync METRC Packages" at bounding box center [511, 36] width 37 height 4
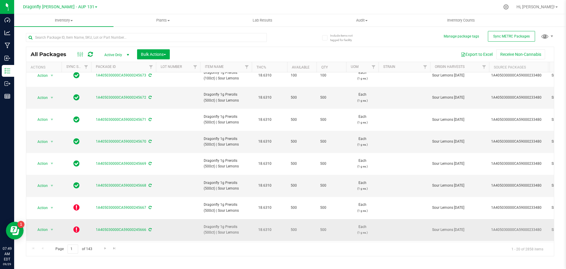
scroll to position [59, 0]
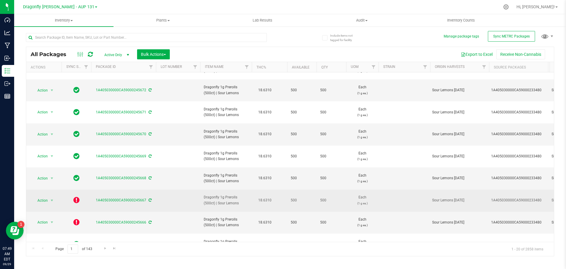
click at [77, 196] on icon at bounding box center [76, 199] width 6 height 7
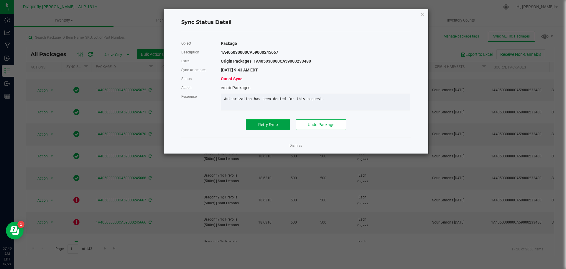
click at [276, 127] on span "Retry Sync" at bounding box center [267, 124] width 19 height 5
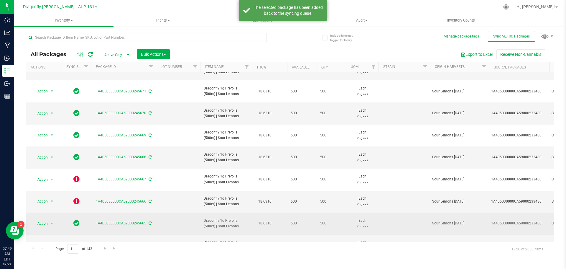
scroll to position [88, 0]
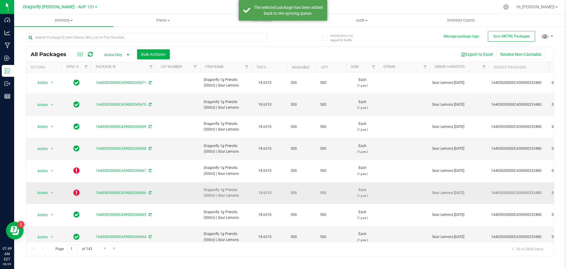
click at [75, 189] on icon at bounding box center [76, 192] width 6 height 7
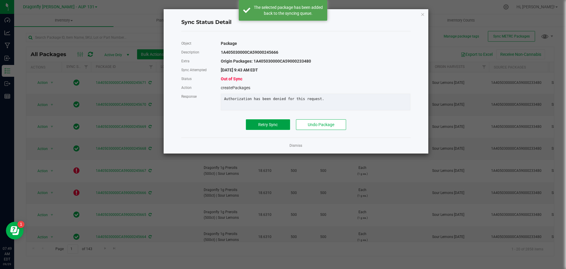
click at [269, 127] on span "Retry Sync" at bounding box center [267, 124] width 19 height 5
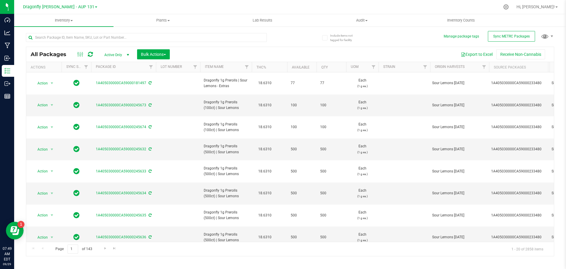
scroll to position [162, 0]
